Goal: Information Seeking & Learning: Learn about a topic

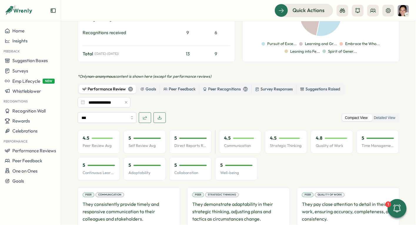
scroll to position [260, 0]
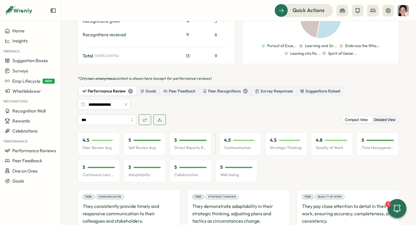
click at [385, 116] on label "Detailed View" at bounding box center [384, 119] width 27 height 7
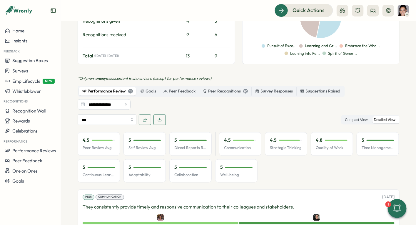
click at [162, 114] on button "button" at bounding box center [160, 119] width 12 height 11
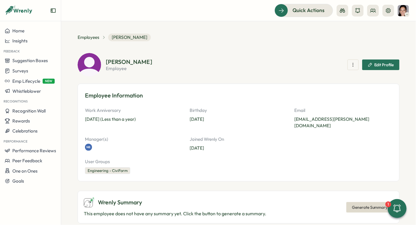
scroll to position [1, 0]
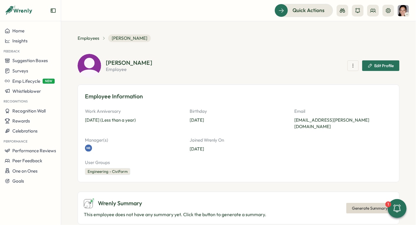
click at [350, 67] on icon "button" at bounding box center [353, 66] width 6 height 6
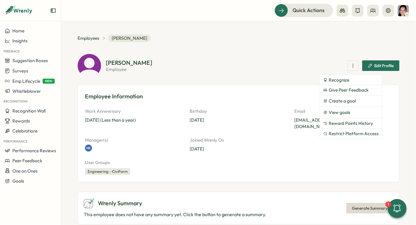
click at [243, 61] on section "[PERSON_NAME] employee Recognize Give Peer Feedback Create a goal View goals Re…" at bounding box center [253, 66] width 294 height 12
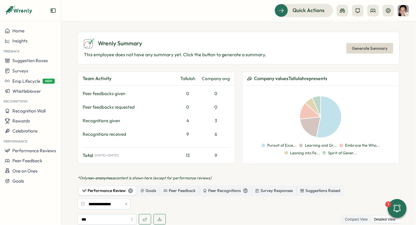
scroll to position [161, 0]
click at [374, 43] on span "Generate Summary" at bounding box center [370, 48] width 36 height 10
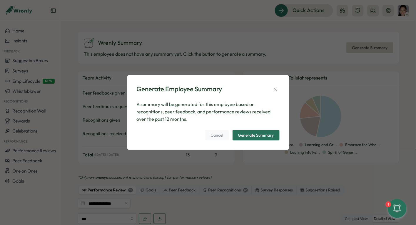
click at [265, 139] on span "Generate Summary" at bounding box center [256, 135] width 36 height 10
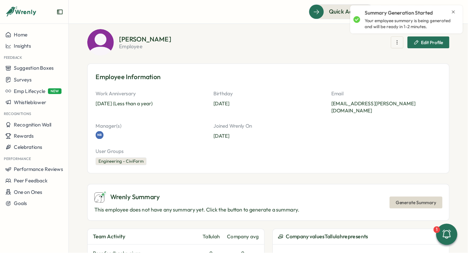
scroll to position [0, 0]
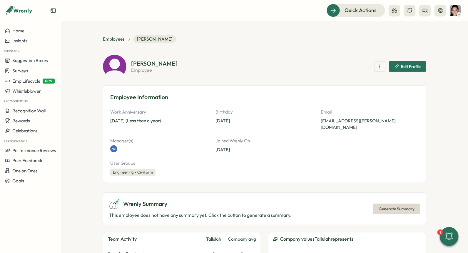
click at [378, 66] on icon "button" at bounding box center [380, 67] width 6 height 6
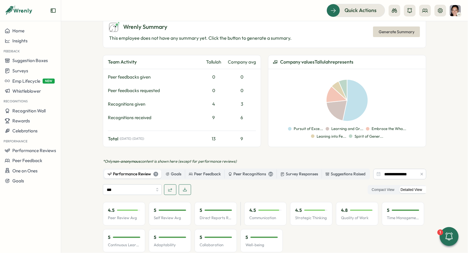
scroll to position [184, 0]
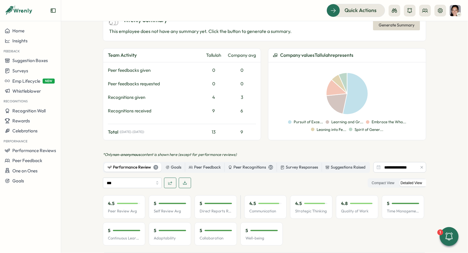
click at [185, 181] on icon "button" at bounding box center [185, 183] width 5 height 5
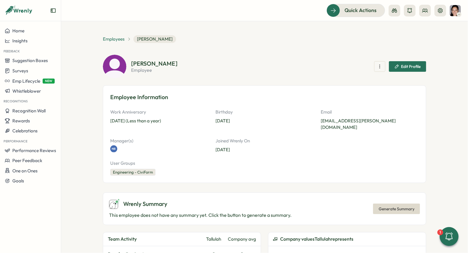
click at [114, 37] on span "Employees" at bounding box center [114, 39] width 22 height 6
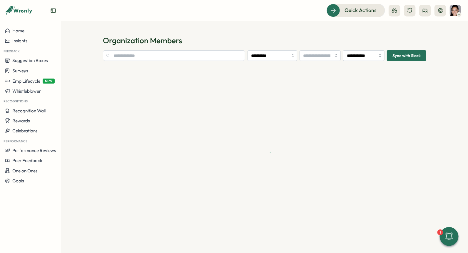
type input "**********"
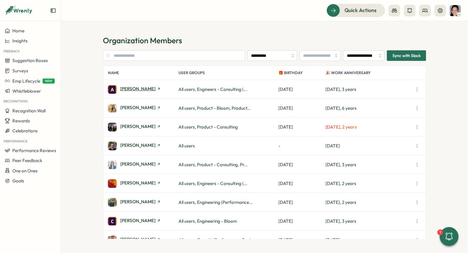
click at [141, 91] on span "[PERSON_NAME]" at bounding box center [137, 88] width 35 height 4
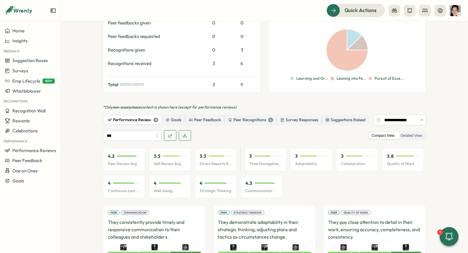
scroll to position [229, 0]
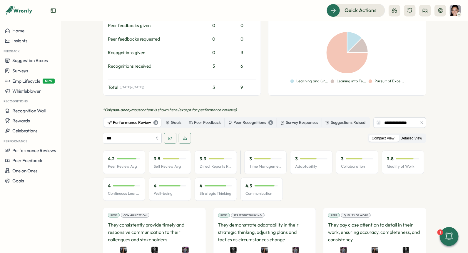
click at [414, 135] on label "Detailed View" at bounding box center [411, 138] width 27 height 7
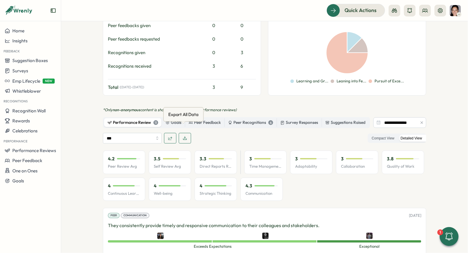
click at [187, 133] on button "button" at bounding box center [185, 138] width 12 height 11
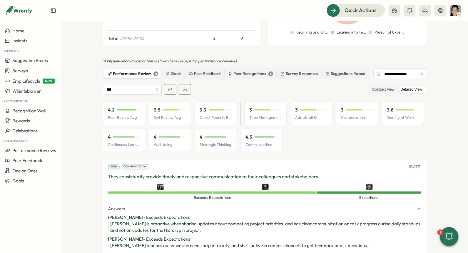
scroll to position [272, 0]
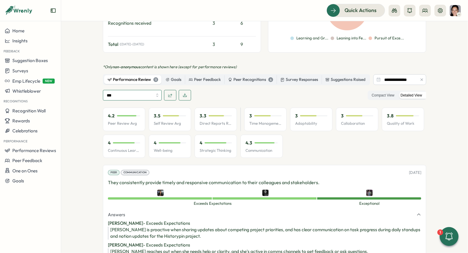
click at [152, 91] on input "***" at bounding box center [132, 95] width 59 height 11
click at [150, 90] on input "***" at bounding box center [132, 95] width 59 height 11
click at [416, 78] on icon "button" at bounding box center [422, 80] width 4 height 4
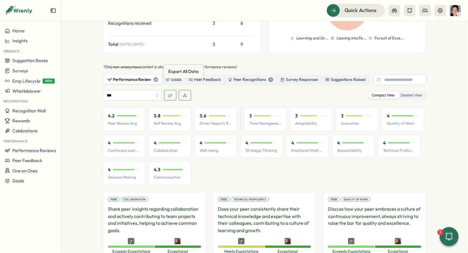
click at [183, 93] on icon "button" at bounding box center [185, 95] width 5 height 5
click at [416, 56] on section "Employees [PERSON_NAME] [PERSON_NAME] employee Edit Profile Employee Informatio…" at bounding box center [264, 137] width 407 height 232
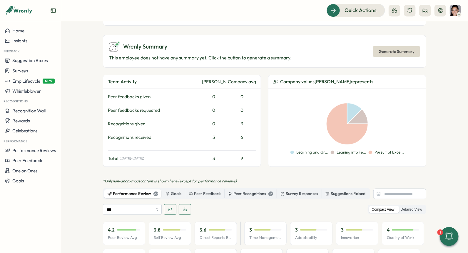
scroll to position [158, 0]
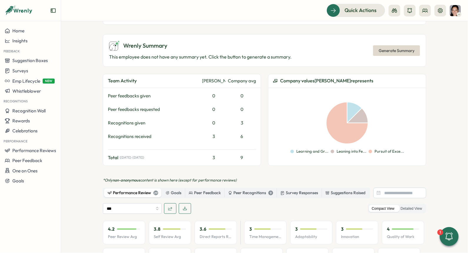
click at [400, 46] on span "Generate Summary" at bounding box center [397, 51] width 36 height 10
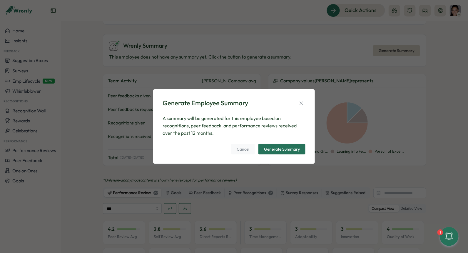
click at [291, 151] on div "Generate Summary" at bounding box center [282, 149] width 36 height 4
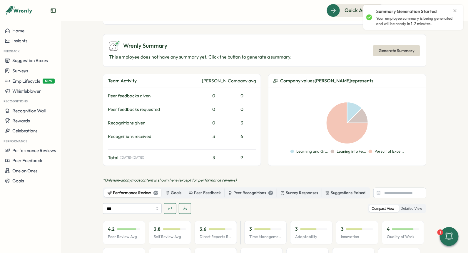
click at [416, 9] on icon "Close notification" at bounding box center [455, 10] width 5 height 5
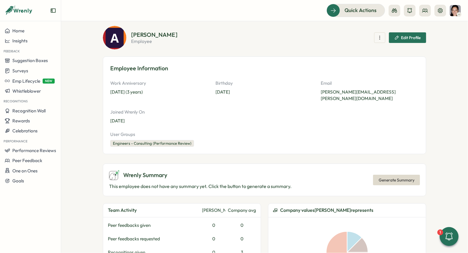
scroll to position [0, 0]
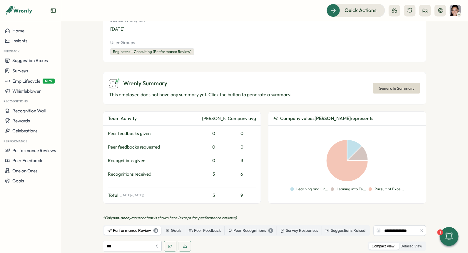
scroll to position [116, 0]
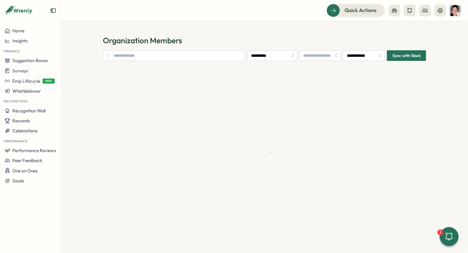
type input "**********"
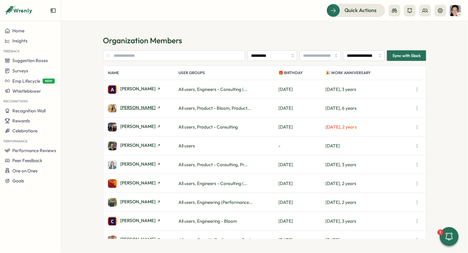
click at [141, 105] on span "[PERSON_NAME]" at bounding box center [137, 107] width 35 height 4
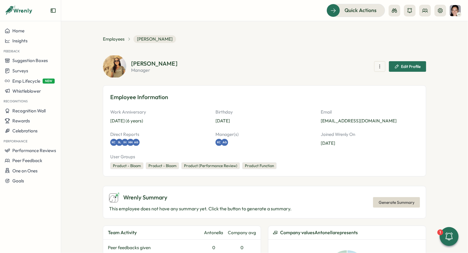
click at [394, 204] on span "Generate Summary" at bounding box center [397, 202] width 36 height 10
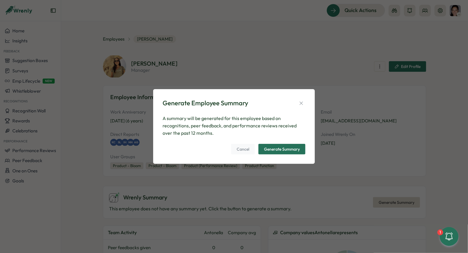
click at [278, 149] on div "Generate Summary" at bounding box center [282, 149] width 36 height 4
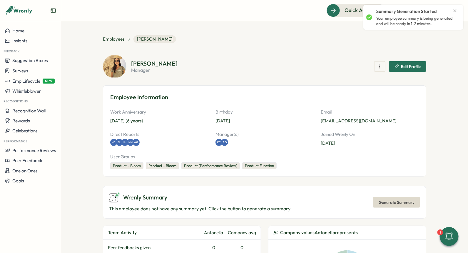
click at [80, 190] on section "**********" at bounding box center [264, 137] width 407 height 232
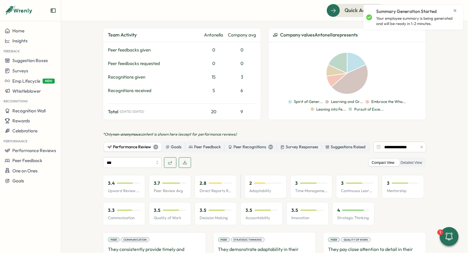
scroll to position [208, 0]
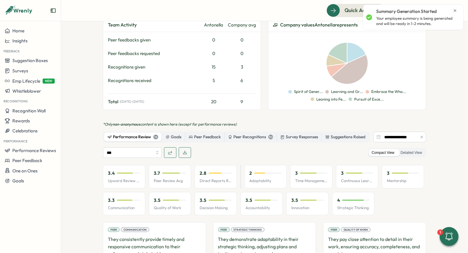
click at [420, 135] on icon "button" at bounding box center [422, 137] width 4 height 4
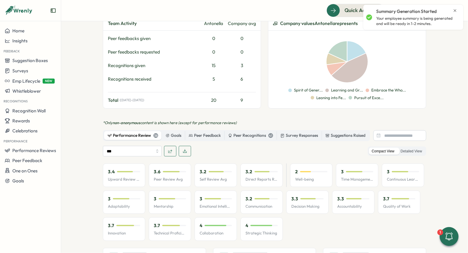
scroll to position [209, 0]
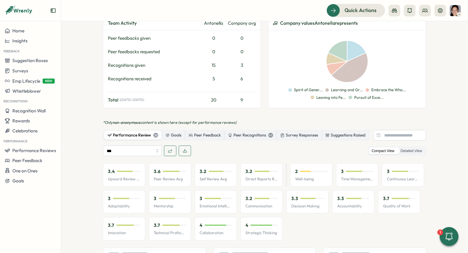
click at [183, 152] on span "button" at bounding box center [185, 151] width 5 height 10
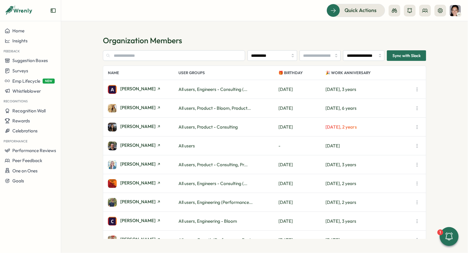
click at [140, 129] on div "[PERSON_NAME]" at bounding box center [140, 127] width 41 height 6
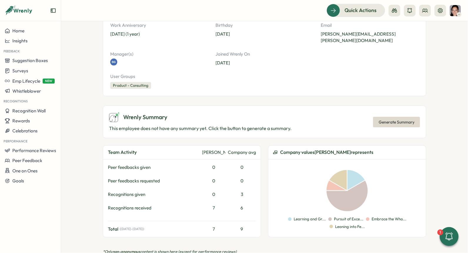
scroll to position [139, 0]
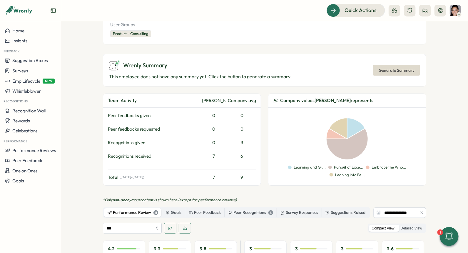
click at [394, 65] on span "Generate Summary" at bounding box center [397, 70] width 36 height 10
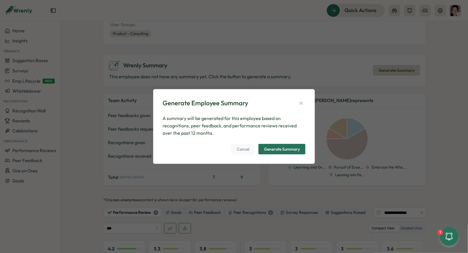
click at [299, 148] on div "Generate Summary" at bounding box center [282, 149] width 36 height 4
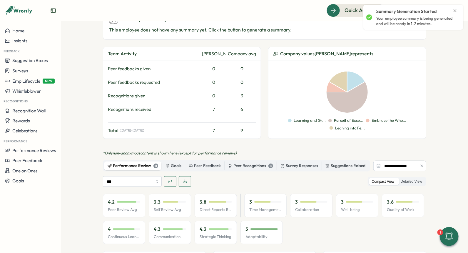
click at [422, 164] on icon "button" at bounding box center [422, 166] width 4 height 4
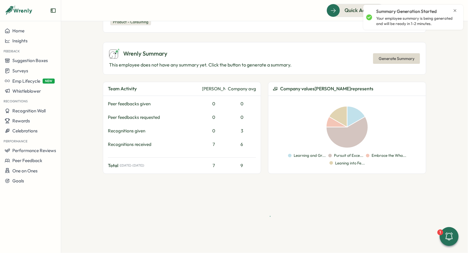
scroll to position [185, 0]
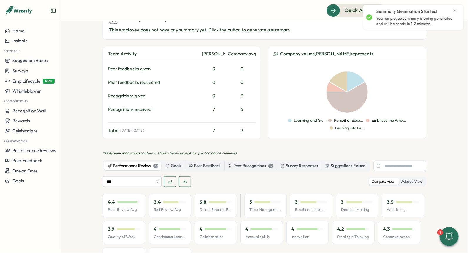
click at [184, 179] on icon "button" at bounding box center [185, 181] width 5 height 5
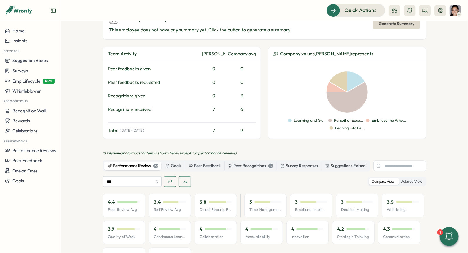
scroll to position [0, 0]
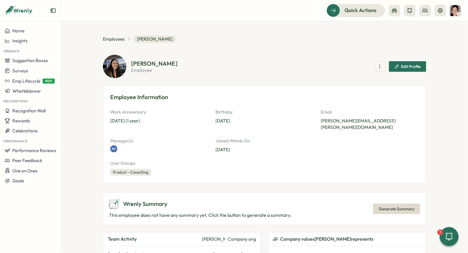
click at [177, 71] on section "Ashley Jessen employee Edit Profile" at bounding box center [278, 67] width 295 height 12
click at [114, 39] on span "Employees" at bounding box center [114, 39] width 22 height 6
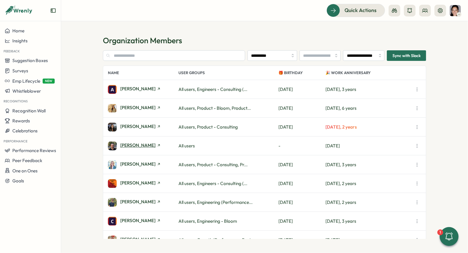
click at [136, 146] on span "[PERSON_NAME]" at bounding box center [137, 145] width 35 height 4
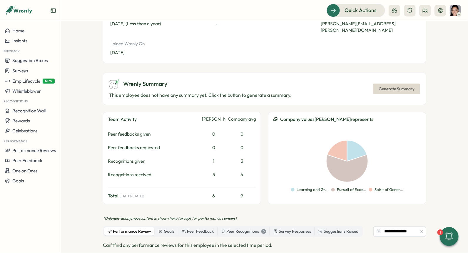
scroll to position [218, 0]
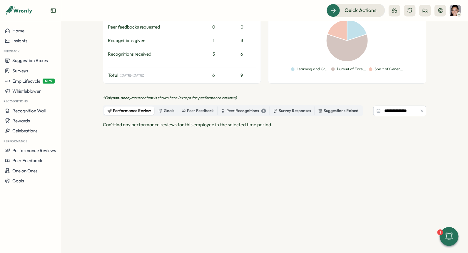
click at [420, 109] on icon "button" at bounding box center [422, 111] width 4 height 4
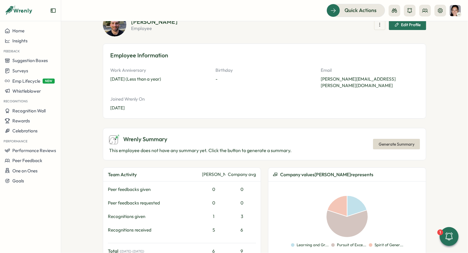
scroll to position [0, 0]
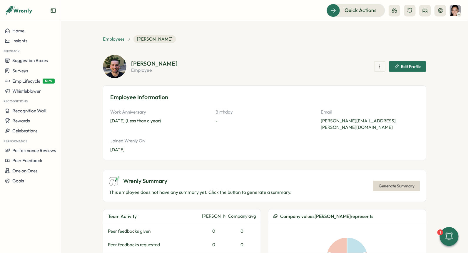
click at [117, 39] on span "Employees" at bounding box center [114, 39] width 22 height 6
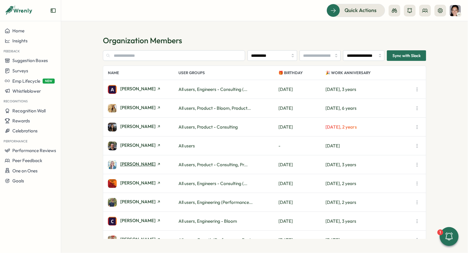
click at [135, 166] on span "[PERSON_NAME]" at bounding box center [137, 164] width 35 height 4
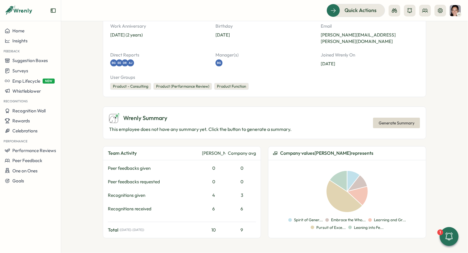
scroll to position [93, 0]
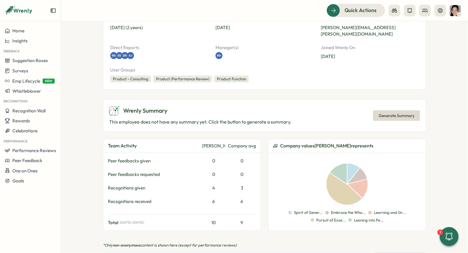
click at [391, 113] on span "Generate Summary" at bounding box center [397, 116] width 36 height 10
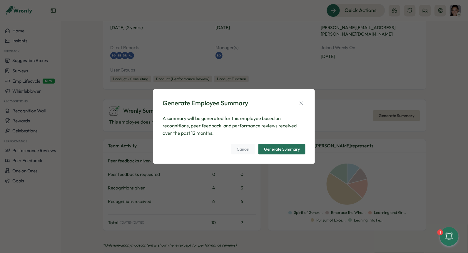
click at [287, 151] on div "Generate Summary" at bounding box center [282, 149] width 36 height 4
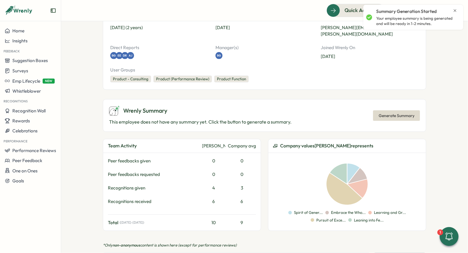
click at [280, 223] on div "Spirit of Gener... Embrace the Who... Learning and Gr... Pursuit of Exce... Lea…" at bounding box center [348, 192] width 158 height 78
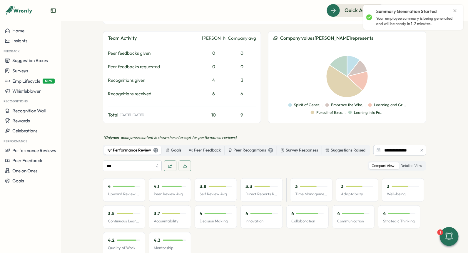
click at [423, 147] on button "button" at bounding box center [422, 150] width 6 height 6
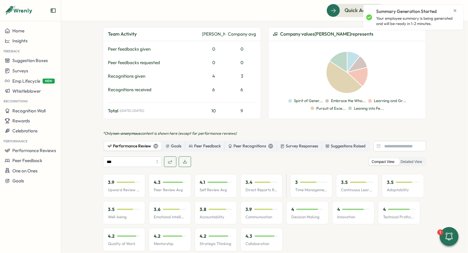
scroll to position [214, 0]
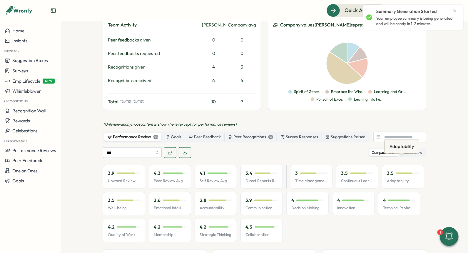
click at [410, 148] on div "Adaptability" at bounding box center [402, 146] width 27 height 9
click at [419, 149] on label "Detailed View" at bounding box center [411, 152] width 27 height 7
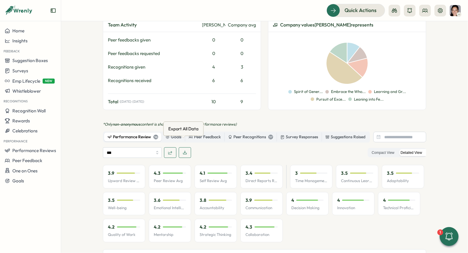
click at [188, 147] on button "button" at bounding box center [185, 152] width 12 height 11
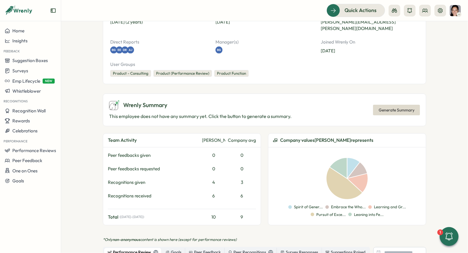
scroll to position [76, 0]
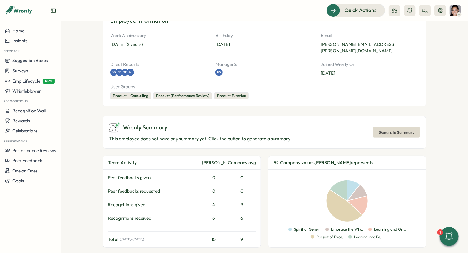
click at [384, 127] on span "Generate Summary" at bounding box center [397, 132] width 36 height 10
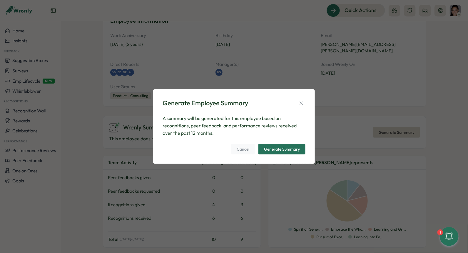
click at [276, 149] on div "Generate Summary" at bounding box center [282, 149] width 36 height 4
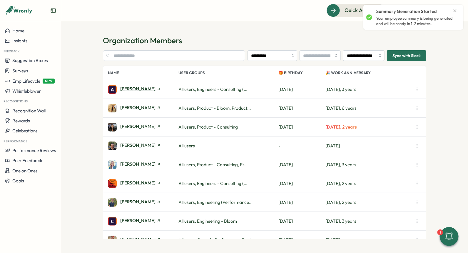
click at [140, 87] on span "[PERSON_NAME]" at bounding box center [137, 88] width 35 height 4
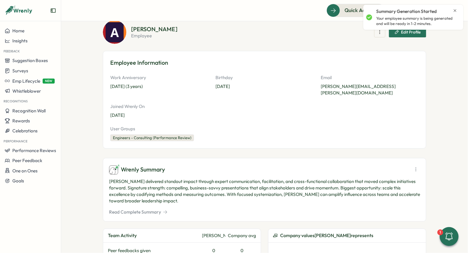
scroll to position [35, 0]
click at [155, 209] on button "Read Complete Summary" at bounding box center [138, 212] width 59 height 6
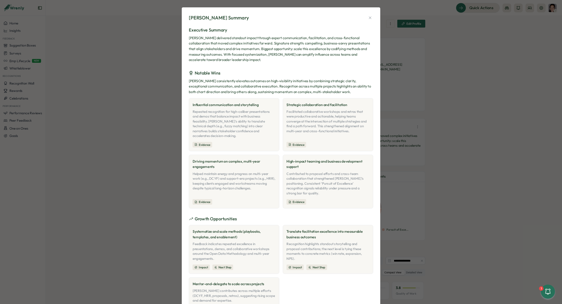
scroll to position [0, 0]
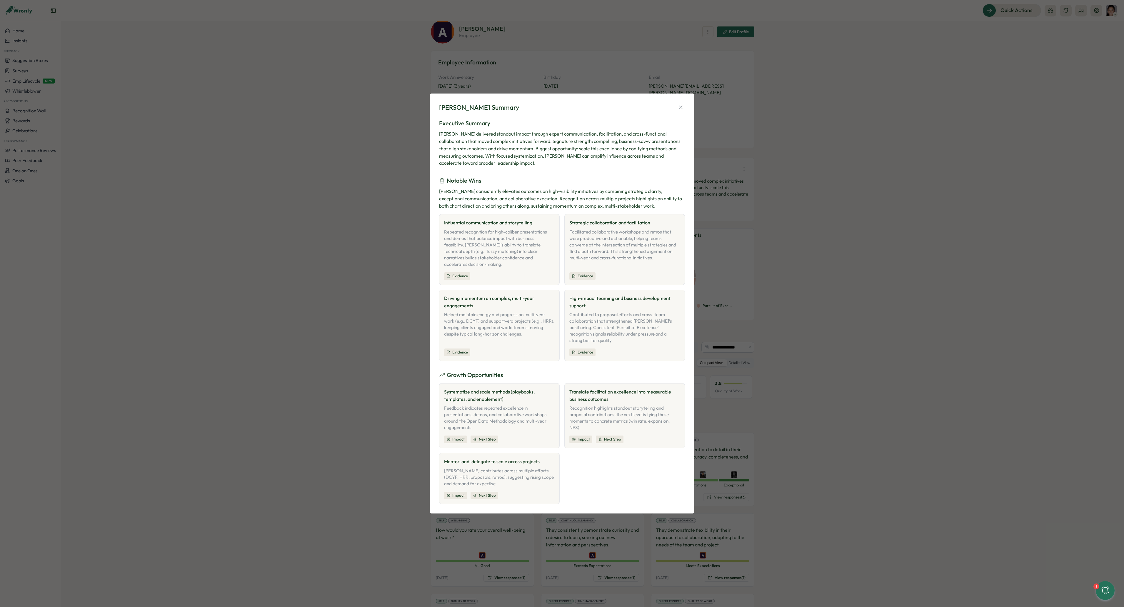
click at [385, 168] on div "Adrien Young's Summary Executive Summary Adrien delivered standout impact throu…" at bounding box center [562, 303] width 1124 height 607
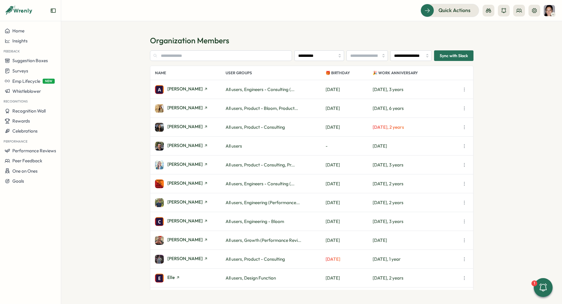
click at [189, 104] on div "[PERSON_NAME]" at bounding box center [190, 108] width 71 height 9
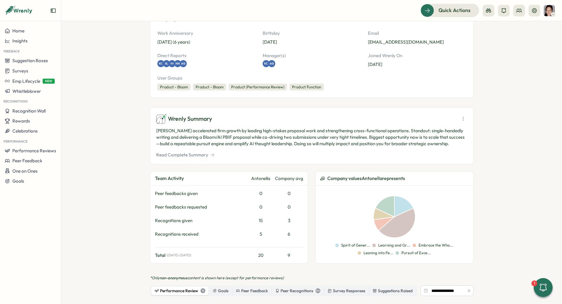
scroll to position [80, 0]
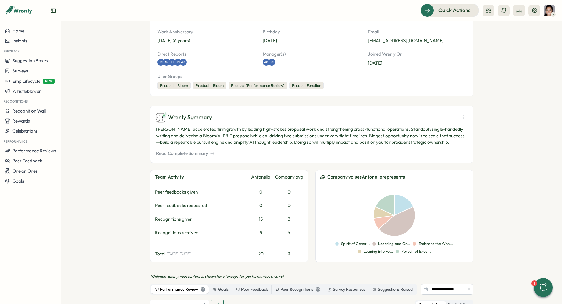
click at [201, 151] on button "Read Complete Summary" at bounding box center [185, 153] width 59 height 6
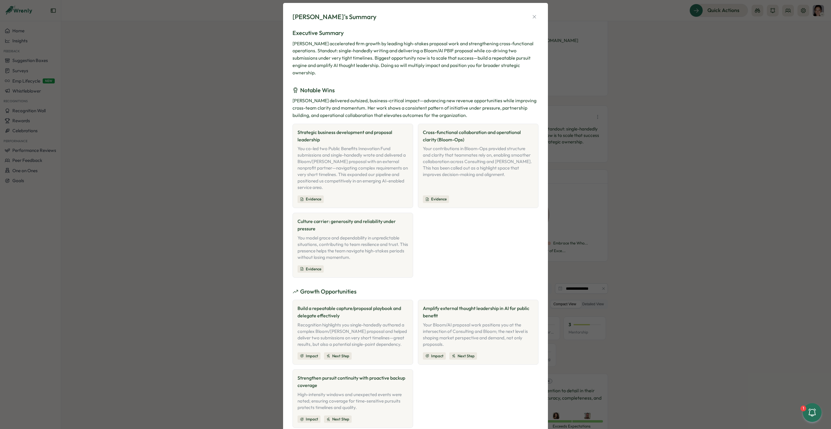
scroll to position [12, 0]
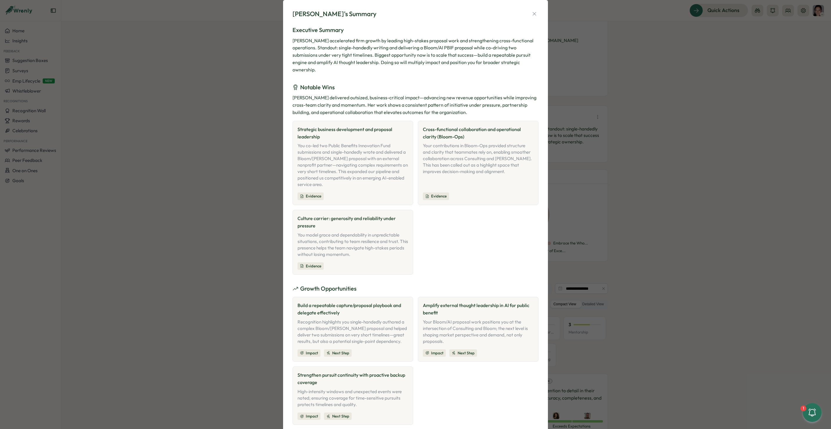
click at [204, 34] on div "Antonella Guidoccio's Summary Executive Summary Antonella accelerated firm grow…" at bounding box center [415, 214] width 831 height 429
click at [468, 14] on icon "button" at bounding box center [534, 14] width 6 height 6
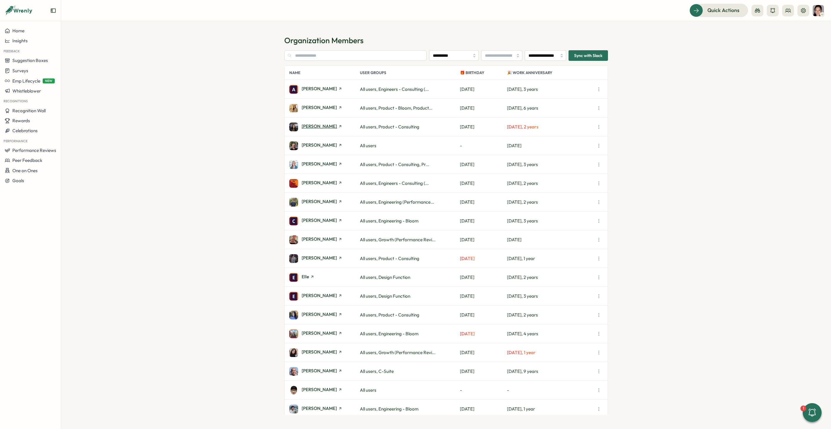
click at [325, 128] on span "[PERSON_NAME]" at bounding box center [319, 126] width 35 height 4
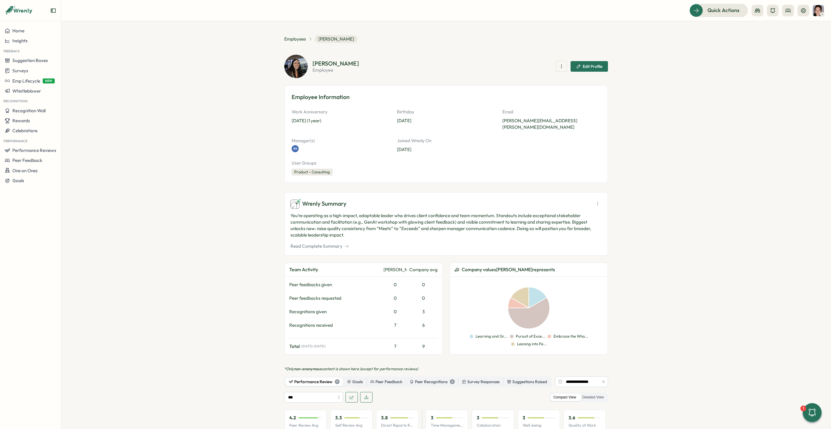
click at [335, 243] on button "Read Complete Summary" at bounding box center [319, 246] width 59 height 6
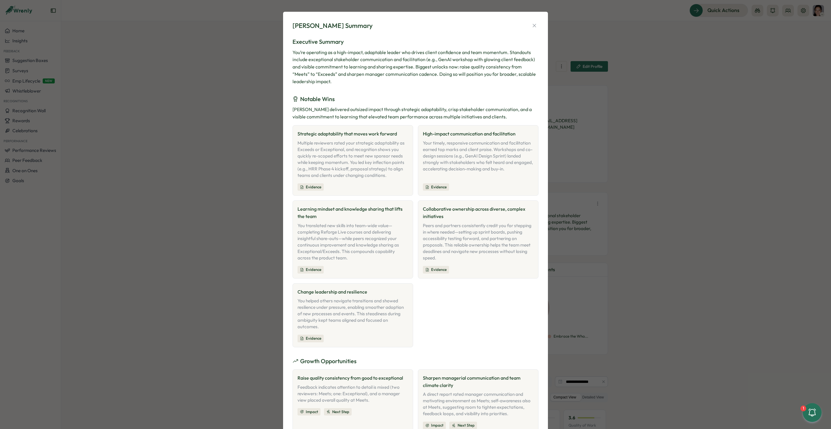
click at [433, 225] on div "Peers and partners consistently credit you for stepping in where needed—setting…" at bounding box center [478, 242] width 111 height 39
drag, startPoint x: 409, startPoint y: 136, endPoint x: 19, endPoint y: 4, distance: 411.6
click at [0, 0] on div "Ashley Jessen's Summary Executive Summary You’re operating as a high-impact, ad…" at bounding box center [415, 214] width 831 height 429
